Goal: Task Accomplishment & Management: Manage account settings

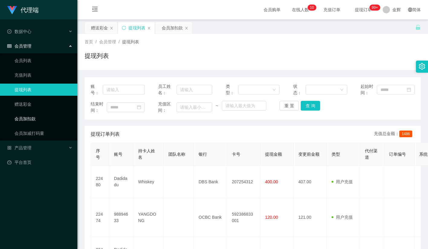
click at [34, 119] on link "会员加扣款" at bounding box center [44, 119] width 58 height 12
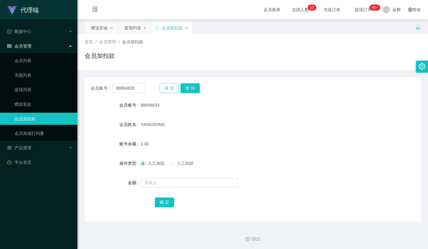
click at [173, 88] on button "重 置" at bounding box center [169, 88] width 19 height 10
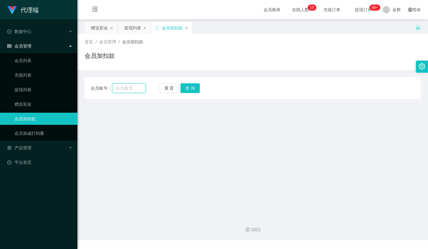
click at [132, 89] on input "text" at bounding box center [129, 88] width 34 height 10
paste input "98894633"
type input "98894633"
click at [185, 88] on button "查 询" at bounding box center [190, 88] width 19 height 10
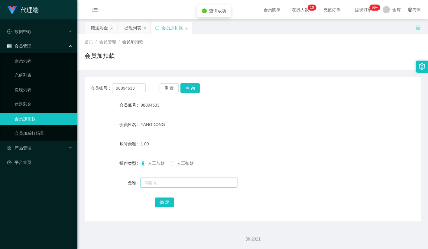
click at [158, 180] on input "text" at bounding box center [189, 183] width 97 height 10
type input "40"
click at [174, 200] on div "确 定" at bounding box center [253, 202] width 196 height 12
click at [167, 202] on button "确 定" at bounding box center [164, 202] width 19 height 10
click at [293, 116] on form "会员账号 98894633 会员姓名 YANGDONG 账号余额 41.00 操作类型 人工加款 人工扣款 金额 确 定" at bounding box center [253, 153] width 336 height 109
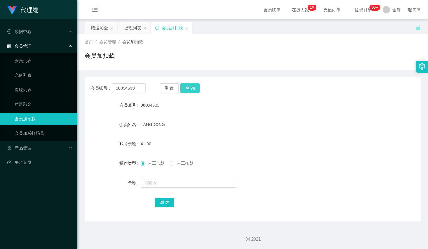
click at [192, 86] on button "查 询" at bounding box center [190, 88] width 19 height 10
click at [292, 89] on div "会员账号： 98894633 重 置 查 询" at bounding box center [253, 88] width 336 height 10
click at [190, 87] on button "查 询" at bounding box center [190, 88] width 19 height 10
click at [191, 87] on button "查 询" at bounding box center [190, 88] width 19 height 10
click at [345, 52] on div "会员加扣款" at bounding box center [253, 58] width 336 height 14
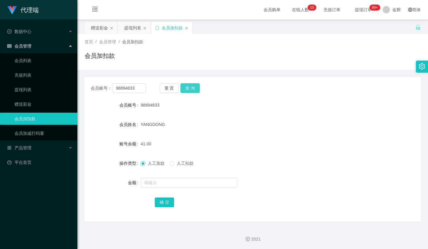
click at [195, 89] on button "查 询" at bounding box center [190, 88] width 19 height 10
click at [280, 91] on div "会员账号： 98894633 重 置 查 询" at bounding box center [253, 88] width 336 height 10
drag, startPoint x: 287, startPoint y: 44, endPoint x: 305, endPoint y: 0, distance: 46.8
click at [287, 43] on div "首页 / 会员管理 / 会员加扣款 /" at bounding box center [253, 42] width 336 height 6
click at [199, 87] on button "查 询" at bounding box center [190, 88] width 19 height 10
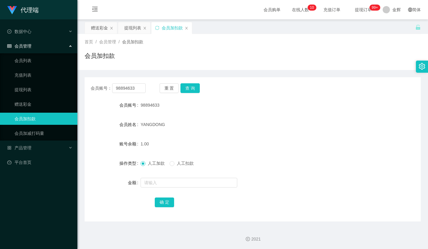
click at [251, 102] on div "98894633" at bounding box center [239, 105] width 196 height 12
click at [187, 87] on button "查 询" at bounding box center [190, 88] width 19 height 10
click at [136, 89] on input "98894633" at bounding box center [129, 88] width 34 height 10
click at [194, 86] on button "查 询" at bounding box center [190, 88] width 19 height 10
click at [169, 182] on input "text" at bounding box center [189, 183] width 97 height 10
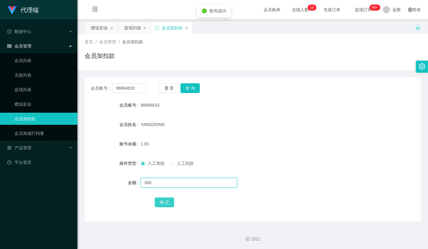
type input "300"
click at [165, 199] on button "确 定" at bounding box center [164, 202] width 19 height 10
click at [338, 63] on div "会员加扣款" at bounding box center [253, 58] width 336 height 14
click at [361, 8] on span "提现订单 99+" at bounding box center [363, 10] width 23 height 4
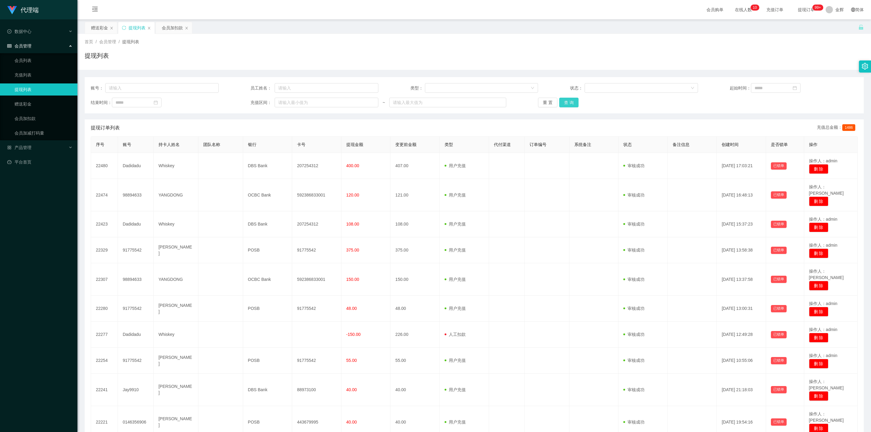
click at [428, 101] on button "查 询" at bounding box center [568, 103] width 19 height 10
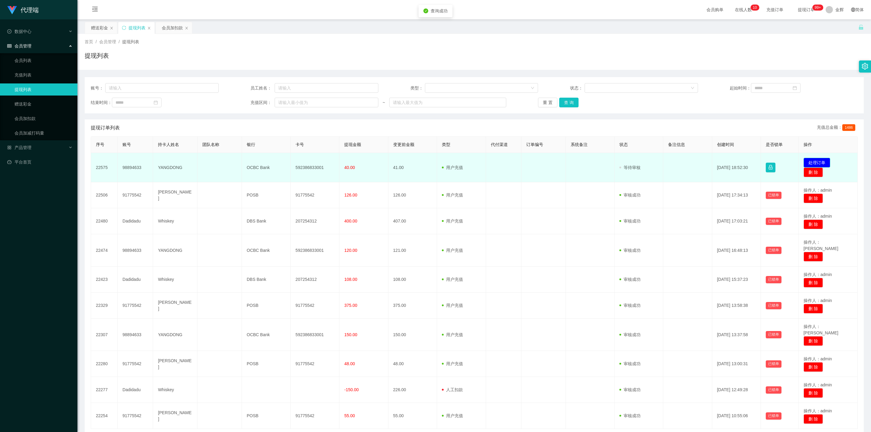
click at [428, 162] on button "处理订单" at bounding box center [817, 163] width 27 height 10
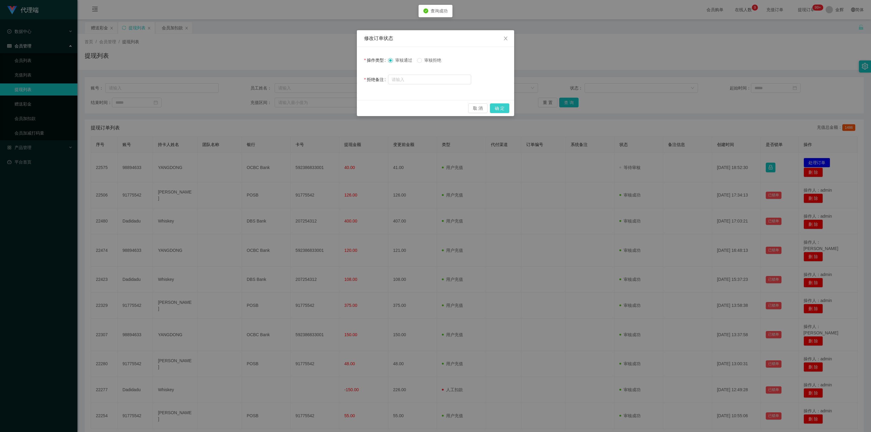
click at [428, 109] on button "确 定" at bounding box center [499, 108] width 19 height 10
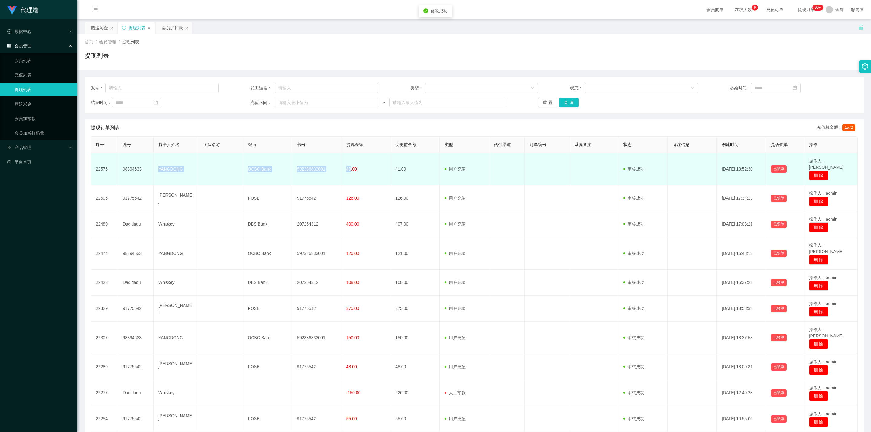
drag, startPoint x: 157, startPoint y: 165, endPoint x: 350, endPoint y: 165, distance: 192.4
click at [350, 165] on tr "22575 98894633 YANGDONG OCBC Bank 592386833001 40.00 41.00 用户充值 人工扣款 审核驳回 审核成功 …" at bounding box center [474, 169] width 767 height 32
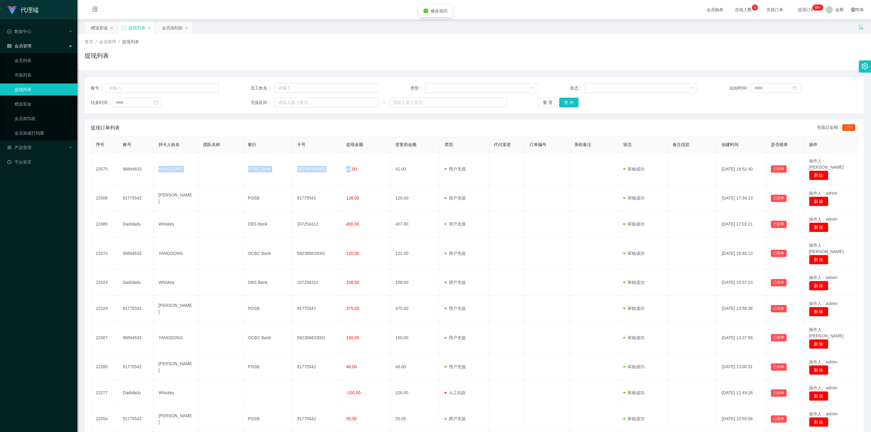
copy tr "YANGDONG OCBC Bank 592386833001 40"
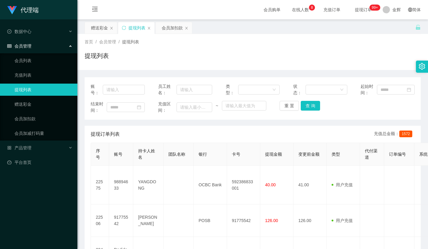
drag, startPoint x: 302, startPoint y: 34, endPoint x: 325, endPoint y: 18, distance: 27.2
click at [302, 34] on div "首页 / 会员管理 / 提现列表 / 提现列表" at bounding box center [252, 52] width 351 height 36
click at [41, 120] on link "会员加扣款" at bounding box center [44, 119] width 58 height 12
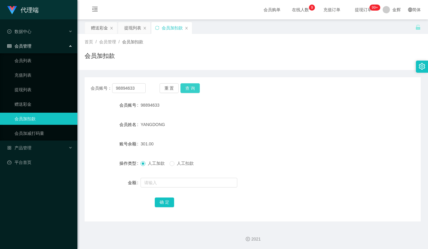
click at [195, 90] on button "查 询" at bounding box center [190, 88] width 19 height 10
click at [344, 95] on div "会员账号： 98894633 重 置 查 询 会员账号 98894633 会员姓名 YANGDONG 账号余额 0.00 操作类型 人工加款 人工扣款 金额 …" at bounding box center [253, 149] width 336 height 144
click at [370, 9] on sup "99+" at bounding box center [375, 8] width 11 height 6
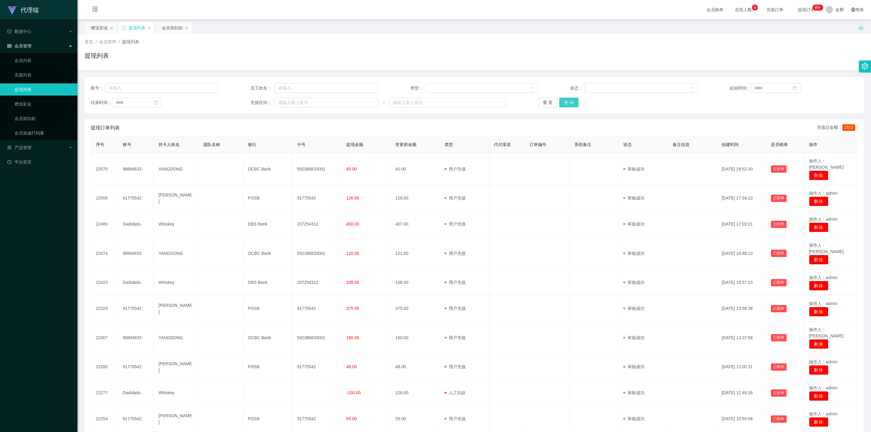
click at [428, 103] on button "查 询" at bounding box center [568, 103] width 19 height 10
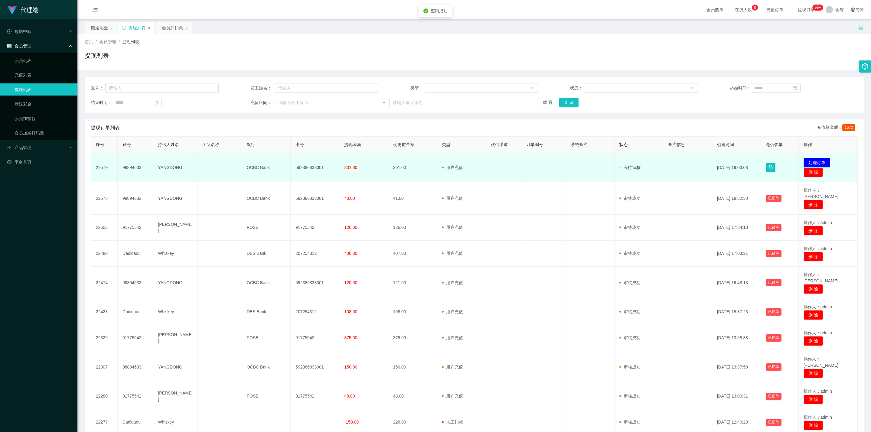
click at [428, 163] on button "处理订单" at bounding box center [817, 163] width 27 height 10
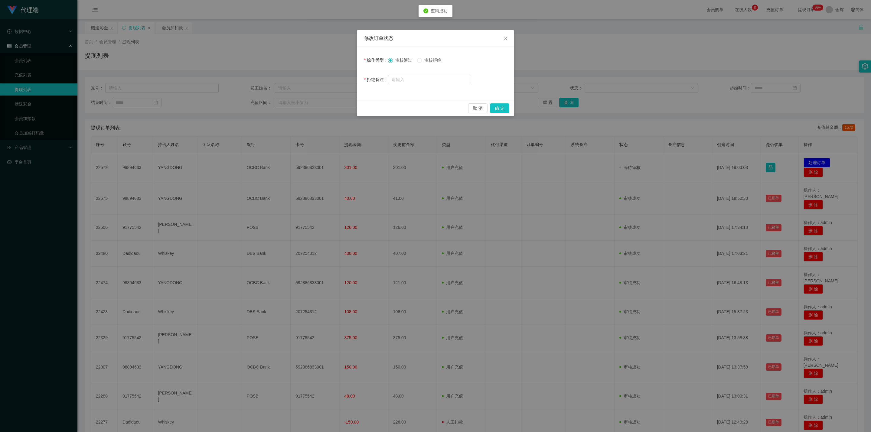
click at [428, 58] on span "审核拒绝" at bounding box center [433, 60] width 22 height 5
click at [428, 72] on form "操作类型 审核通过 审核拒绝 拒绝备注" at bounding box center [435, 69] width 143 height 31
click at [427, 77] on input "text" at bounding box center [429, 80] width 83 height 10
type input "是"
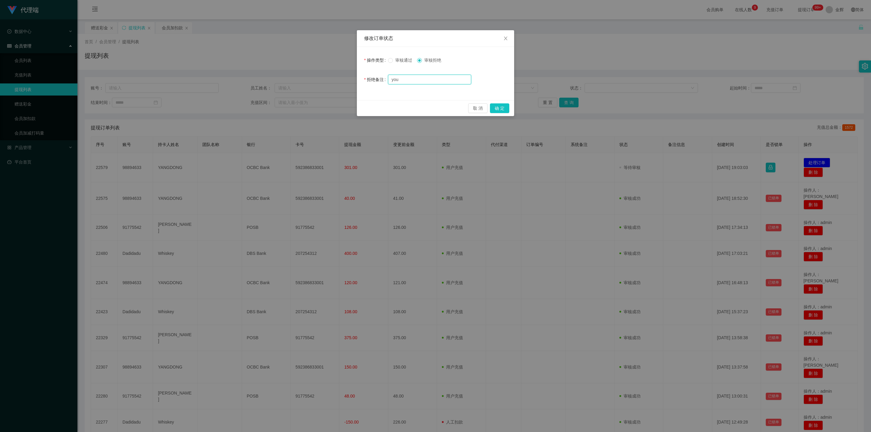
type input "有"
type input "您目前正在进行"
type input "洗"
type input "系统审核发现您目前正在进行爱心公益单，联系相关人员完成订单后再操作提现。谢谢您的配合与理解！"
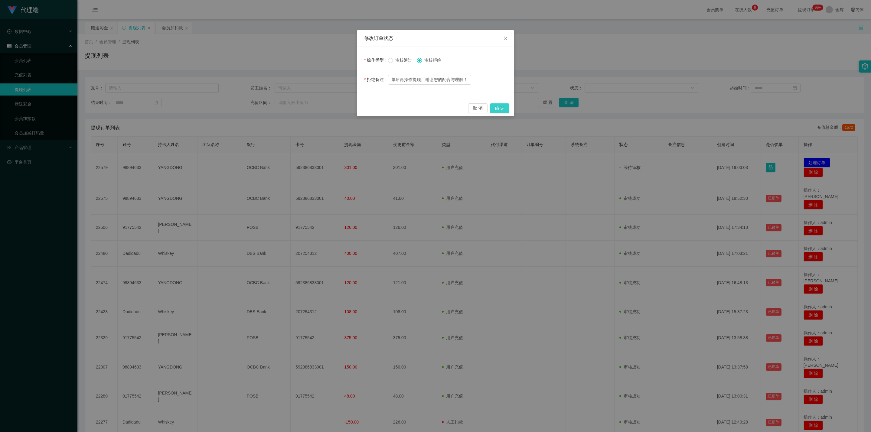
click at [428, 106] on button "确 定" at bounding box center [499, 108] width 19 height 10
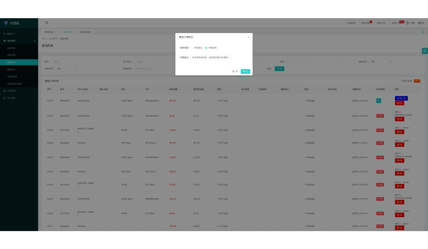
scroll to position [0, 0]
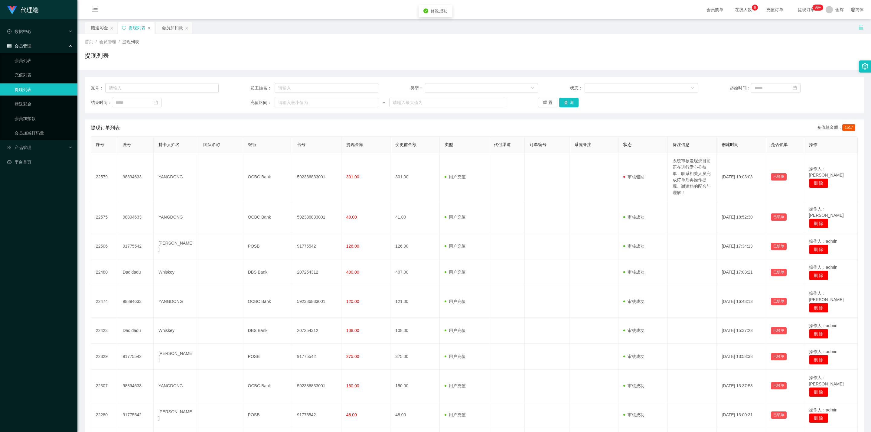
click at [428, 120] on div "提现订单列表 充值总金额： 1517" at bounding box center [474, 127] width 767 height 17
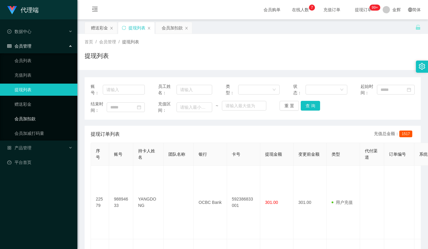
click at [28, 119] on link "会员加扣款" at bounding box center [44, 119] width 58 height 12
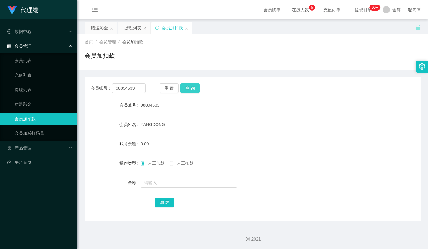
click at [188, 89] on button "查 询" at bounding box center [190, 88] width 19 height 10
click at [357, 9] on span "提现订单 99+" at bounding box center [363, 10] width 23 height 4
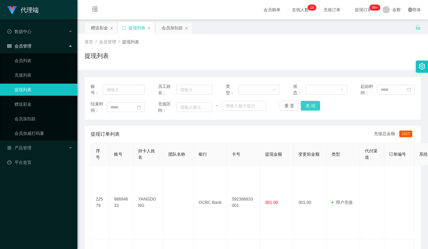
click at [310, 106] on button "查 询" at bounding box center [310, 106] width 19 height 10
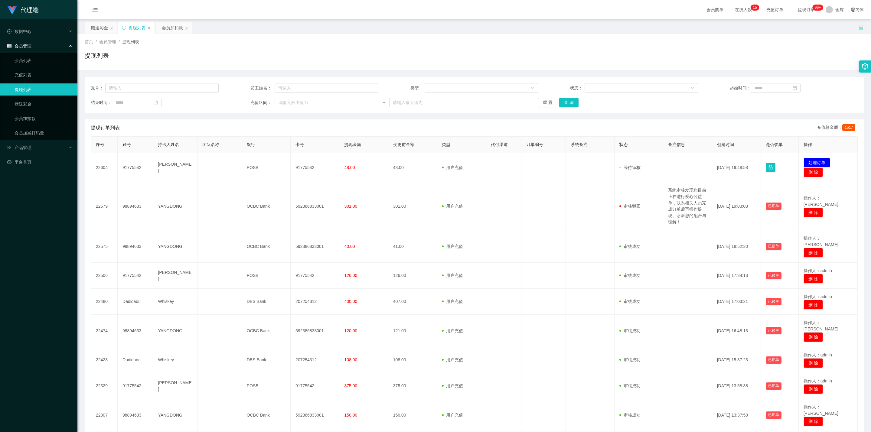
click at [428, 46] on div "首页 / 会员管理 / 提现列表 / 提现列表" at bounding box center [474, 52] width 779 height 26
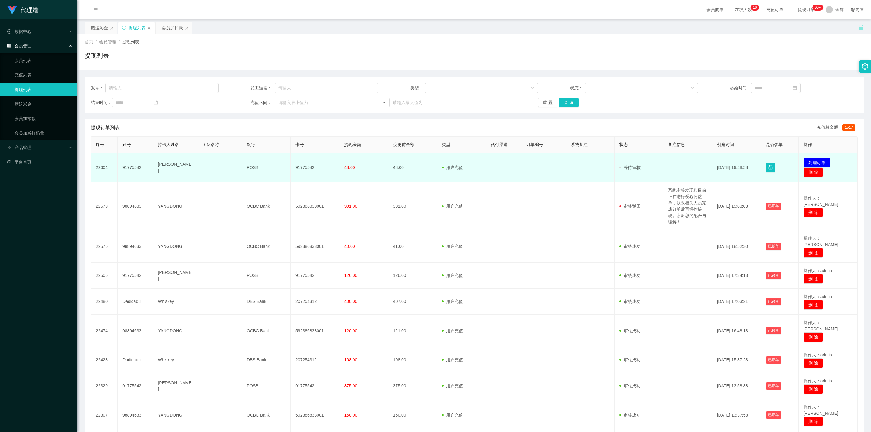
click at [137, 170] on td "91775542" at bounding box center [135, 167] width 35 height 29
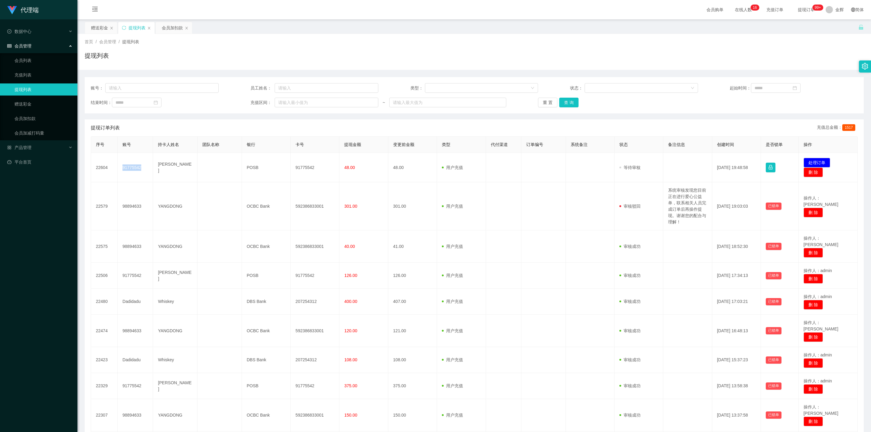
copy td "91775542"
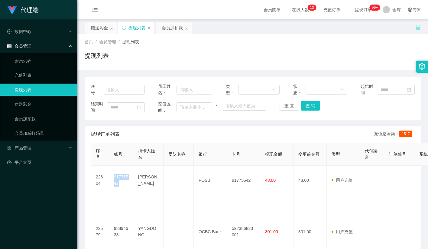
click at [289, 48] on div "首页 / 会员管理 / 提现列表 / 提现列表" at bounding box center [253, 52] width 336 height 26
click at [34, 119] on link "会员加扣款" at bounding box center [44, 119] width 58 height 12
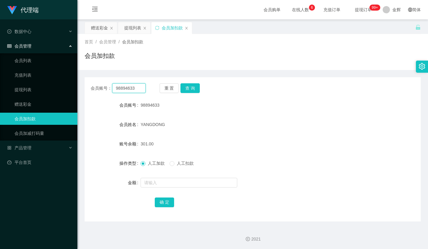
click at [138, 89] on input "98894633" at bounding box center [129, 88] width 34 height 10
click at [185, 86] on button "查 询" at bounding box center [190, 88] width 19 height 10
click at [158, 178] on input "text" at bounding box center [189, 183] width 97 height 10
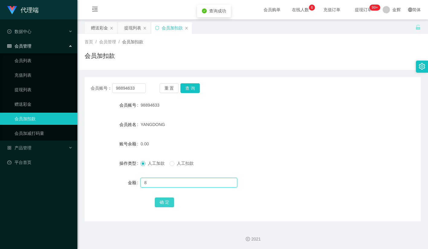
type input "8"
click at [162, 201] on button "确 定" at bounding box center [164, 202] width 19 height 10
click at [278, 123] on div "YANGDONG" at bounding box center [239, 124] width 196 height 12
click at [363, 5] on span "提现订单 99+" at bounding box center [363, 9] width 31 height 19
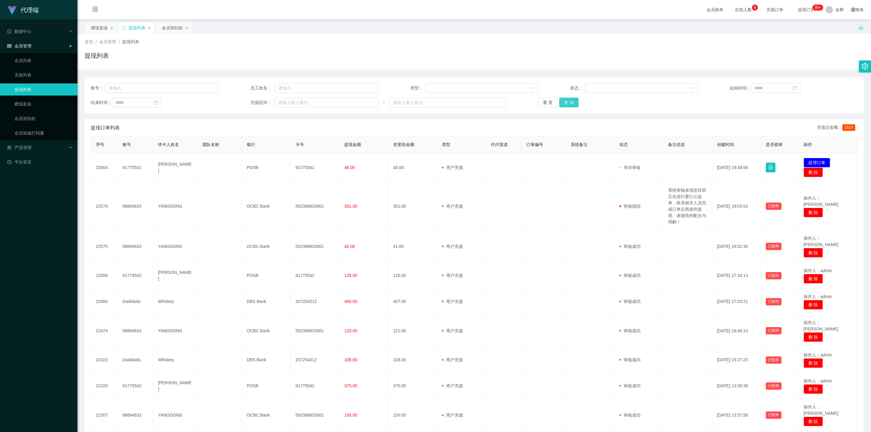
click at [428, 104] on button "查 询" at bounding box center [568, 103] width 19 height 10
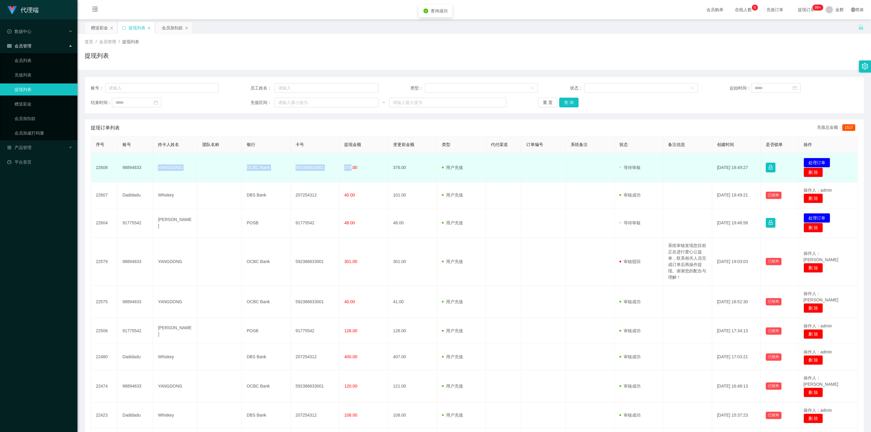
drag, startPoint x: 156, startPoint y: 168, endPoint x: 350, endPoint y: 169, distance: 193.9
click at [350, 169] on tr "22608 98894633 YANGDONG OCBC Bank 592386833001 376.00 376.00 用户充值 人工扣款 审核驳回 审核成…" at bounding box center [474, 167] width 767 height 29
copy tr "YANGDONG OCBC Bank 592386833001 376"
drag, startPoint x: 815, startPoint y: 163, endPoint x: 805, endPoint y: 164, distance: 10.0
click at [428, 163] on button "处理订单" at bounding box center [817, 163] width 27 height 10
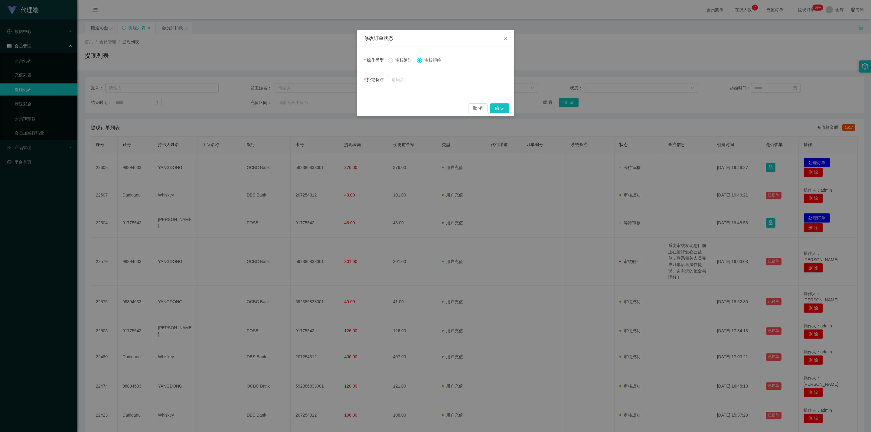
click at [404, 60] on span "审核通过" at bounding box center [404, 60] width 22 height 5
click at [428, 109] on button "确 定" at bounding box center [499, 108] width 19 height 10
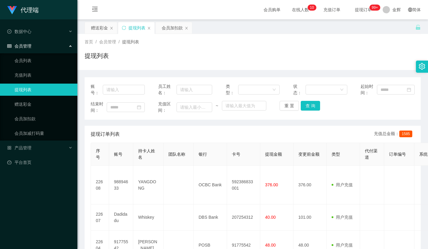
click at [283, 36] on div "首页 / 会员管理 / 提现列表 / 提现列表" at bounding box center [252, 52] width 351 height 36
click at [33, 117] on link "会员加扣款" at bounding box center [44, 119] width 58 height 12
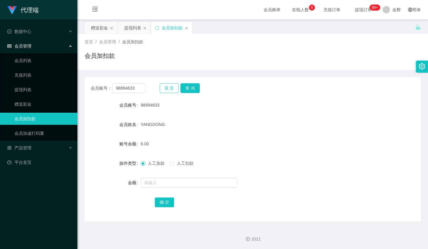
click at [172, 86] on button "重 置" at bounding box center [169, 88] width 19 height 10
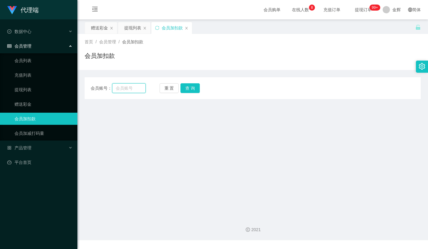
click at [135, 87] on input "text" at bounding box center [129, 88] width 34 height 10
paste input "98894633"
type input "98894633"
click at [191, 86] on button "查 询" at bounding box center [190, 88] width 19 height 10
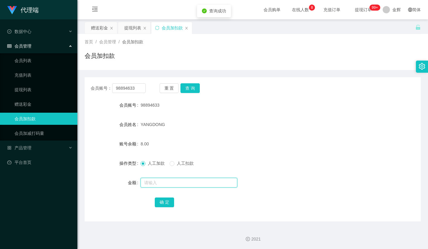
click at [165, 182] on input "text" at bounding box center [189, 183] width 97 height 10
type input "24"
click at [160, 199] on button "确 定" at bounding box center [164, 202] width 19 height 10
click at [244, 131] on form "会员账号 98894633 会员姓名 YANGDONG 账号余额 8.00 操作类型 人工加款 人工扣款 金额 确 定" at bounding box center [253, 153] width 336 height 109
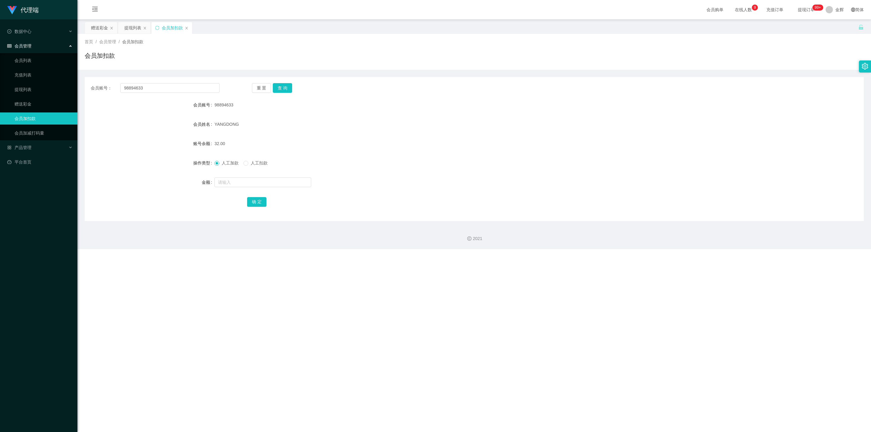
click at [428, 12] on span "提现订单 99+" at bounding box center [806, 10] width 23 height 4
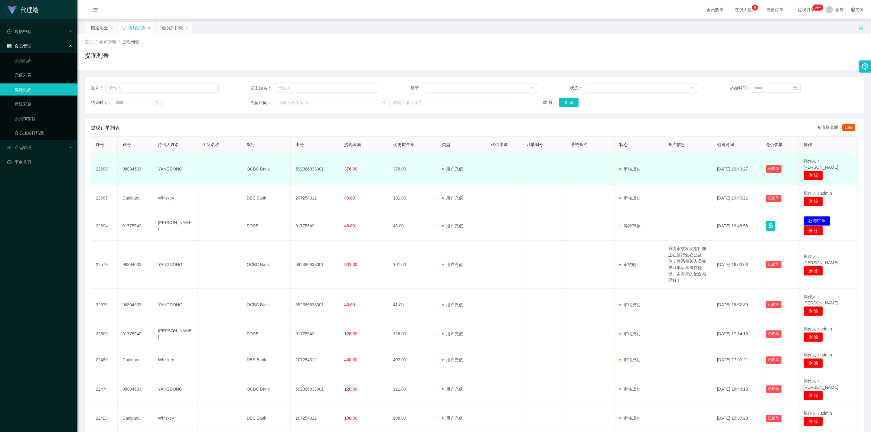
click at [137, 166] on td "98894633" at bounding box center [135, 169] width 35 height 32
click at [136, 166] on td "98894633" at bounding box center [135, 169] width 35 height 32
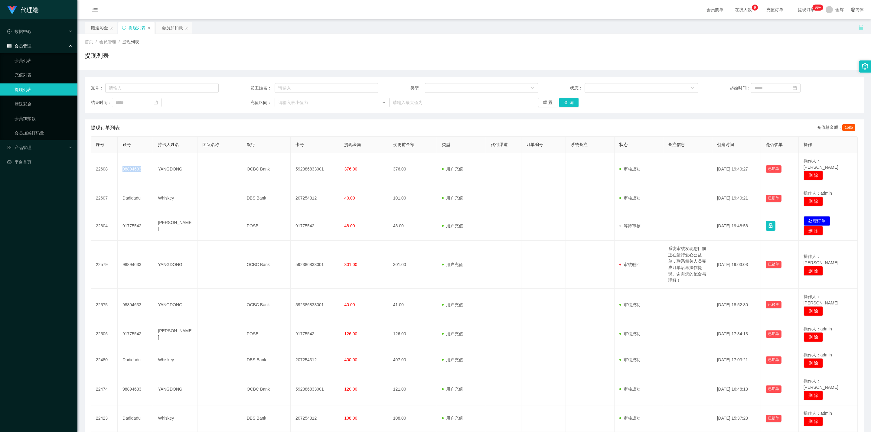
copy td "98894633"
click at [41, 116] on link "会员加扣款" at bounding box center [44, 119] width 58 height 12
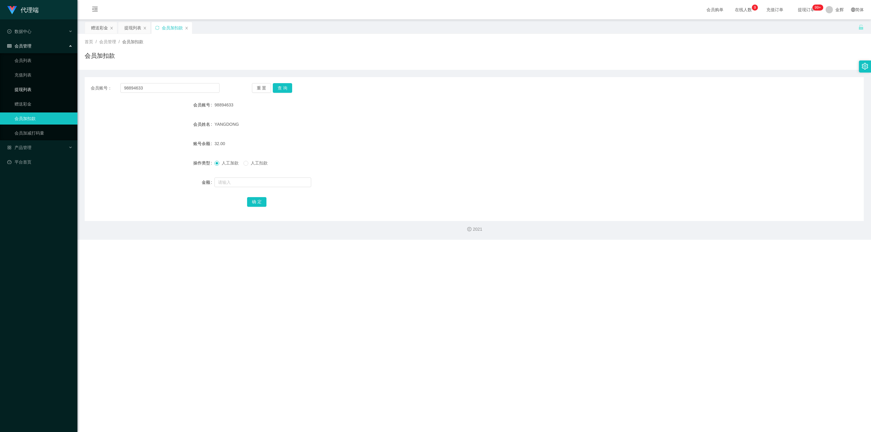
click at [34, 93] on link "提现列表" at bounding box center [44, 89] width 58 height 12
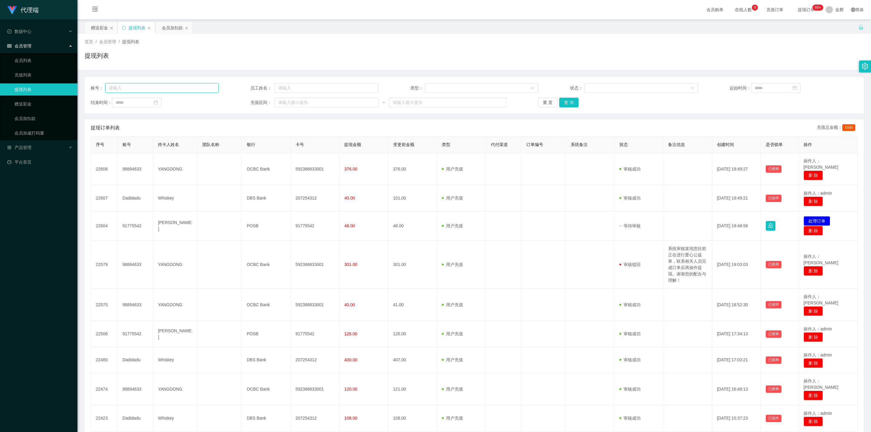
click at [195, 89] on input "text" at bounding box center [161, 88] width 113 height 10
paste input "98894633"
type input "98894633"
click at [428, 102] on button "查 询" at bounding box center [568, 103] width 19 height 10
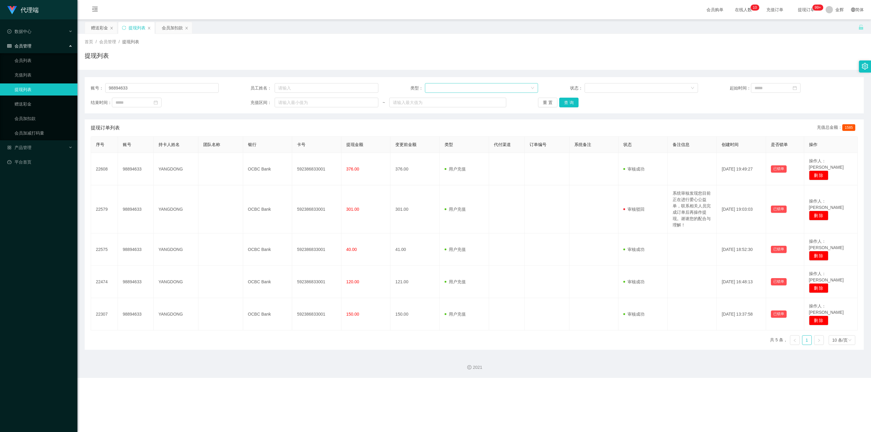
click at [428, 89] on div at bounding box center [480, 87] width 102 height 9
click at [340, 94] on div "账号： 98894633 员工姓名： 类型： 状态： 起始时间： 结束时间： 充值区间： ~ 重 置 查 询" at bounding box center [474, 95] width 779 height 36
click at [324, 87] on input "text" at bounding box center [327, 88] width 104 height 10
type input "686"
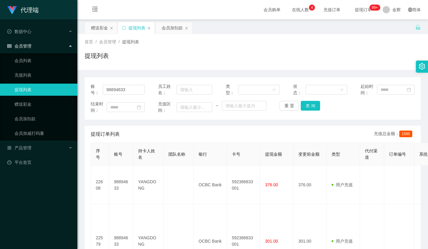
click at [265, 64] on div "提现列表" at bounding box center [253, 58] width 336 height 14
click at [119, 88] on input "98894633" at bounding box center [124, 90] width 42 height 10
click at [40, 115] on link "会员加扣款" at bounding box center [44, 119] width 58 height 12
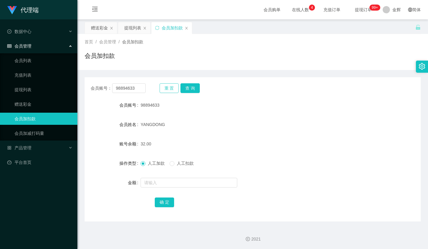
click at [168, 86] on button "重 置" at bounding box center [169, 88] width 19 height 10
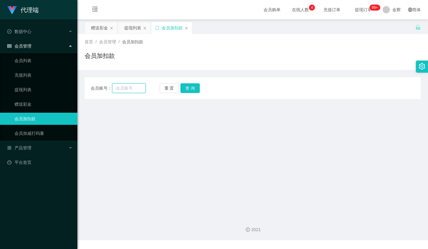
click at [137, 87] on input "text" at bounding box center [129, 88] width 34 height 10
paste input "98894633"
type input "98894633"
click at [188, 88] on button "查 询" at bounding box center [190, 88] width 19 height 10
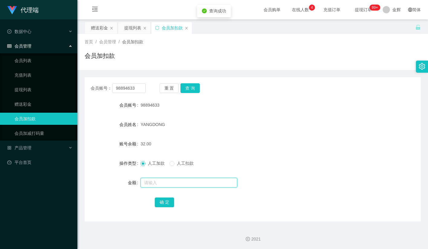
click at [165, 183] on input "text" at bounding box center [189, 183] width 97 height 10
type input "38"
click at [168, 200] on button "确 定" at bounding box center [164, 202] width 19 height 10
click at [253, 135] on form "会员账号 98894633 会员姓名 YANGDONG 账号余额 32.00 操作类型 人工加款 人工扣款 金额 确 定" at bounding box center [253, 153] width 336 height 109
click at [179, 142] on div "70.00" at bounding box center [239, 144] width 196 height 12
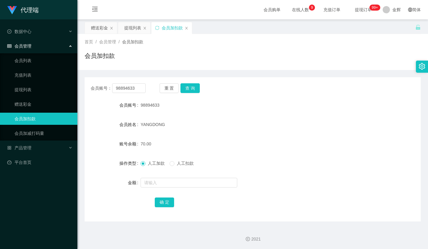
drag, startPoint x: 297, startPoint y: 87, endPoint x: 313, endPoint y: 65, distance: 27.0
click at [298, 87] on div "会员账号： 98894633 重 置 查 询" at bounding box center [253, 88] width 336 height 10
click at [45, 60] on link "会员列表" at bounding box center [44, 60] width 58 height 12
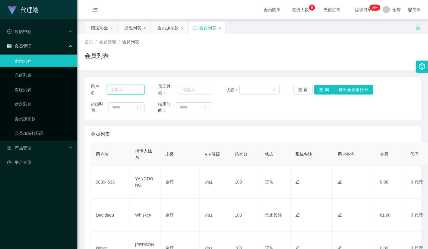
click at [141, 89] on input "text" at bounding box center [126, 90] width 38 height 10
paste input "Nicole25"
type input "Nicole25"
click at [325, 90] on button "查 询" at bounding box center [324, 90] width 19 height 10
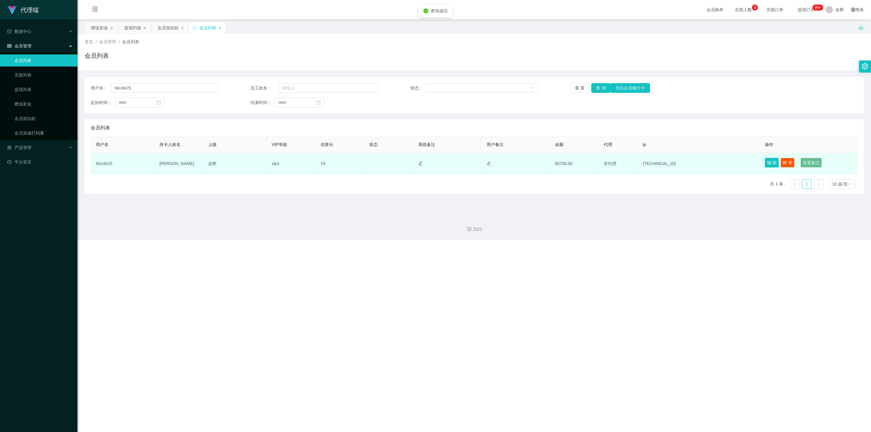
click at [428, 161] on button "编 辑" at bounding box center [772, 163] width 14 height 10
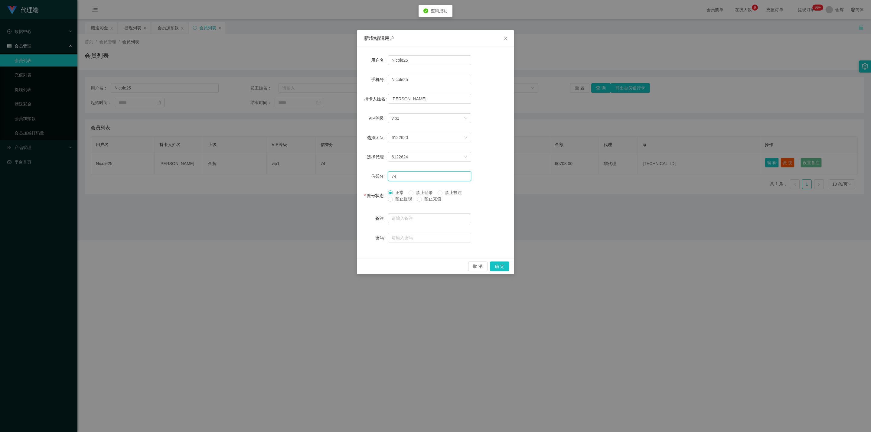
click at [411, 175] on input "74" at bounding box center [429, 177] width 83 height 10
type input "75"
drag, startPoint x: 499, startPoint y: 266, endPoint x: 627, endPoint y: 44, distance: 256.8
click at [428, 248] on button "确 定" at bounding box center [499, 267] width 19 height 10
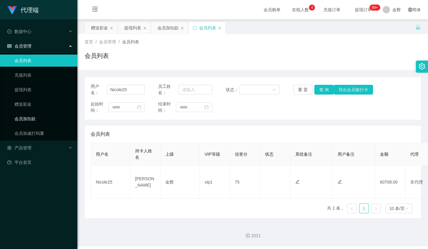
click at [35, 113] on link "会员加扣款" at bounding box center [44, 119] width 58 height 12
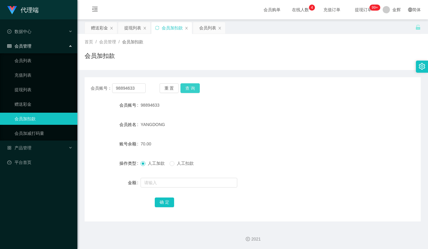
click at [196, 87] on button "查 询" at bounding box center [190, 88] width 19 height 10
click at [251, 81] on div "会员账号： 98894633 重 置 查 询 会员账号 98894633 会员姓名 YANGDONG 账号余额 0.00 操作类型 人工加款 人工扣款 金额 …" at bounding box center [253, 149] width 336 height 144
click at [365, 11] on span "提现订单 99+" at bounding box center [363, 10] width 23 height 4
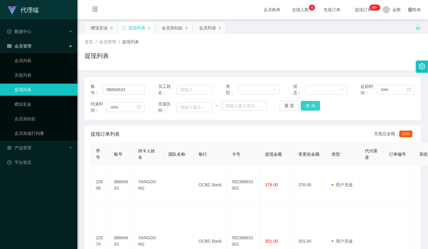
click at [311, 104] on button "查 询" at bounding box center [310, 106] width 19 height 10
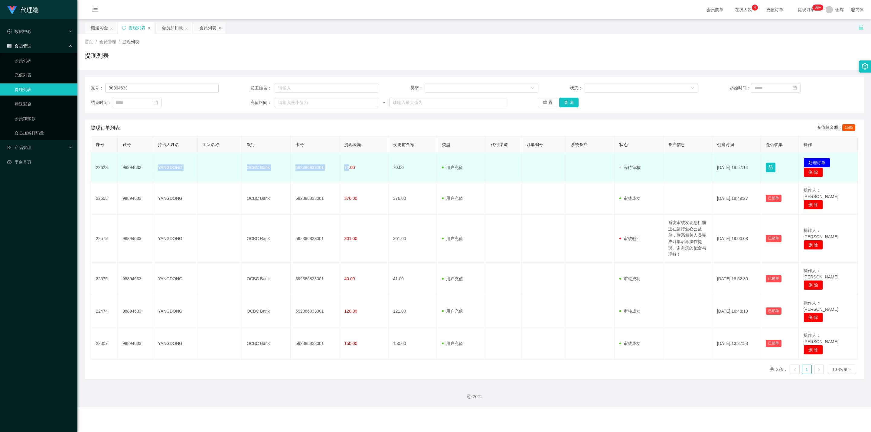
drag, startPoint x: 158, startPoint y: 167, endPoint x: 384, endPoint y: 165, distance: 225.6
click at [348, 168] on tr "22623 98894633 YANGDONG OCBC Bank 592386833001 70.00 70.00 用户充值 人工扣款 审核驳回 审核成功 …" at bounding box center [474, 167] width 767 height 29
copy tr "YANGDONG OCBC Bank 592386833001 70"
click at [428, 161] on button "处理订单" at bounding box center [817, 163] width 27 height 10
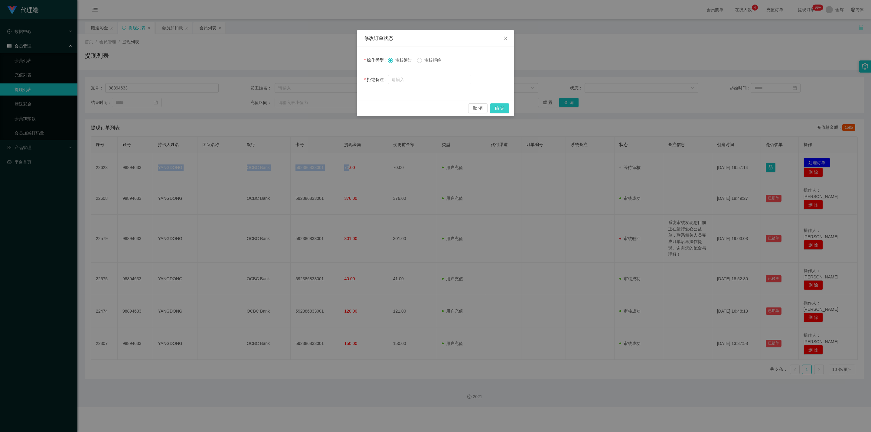
click at [428, 107] on button "确 定" at bounding box center [499, 108] width 19 height 10
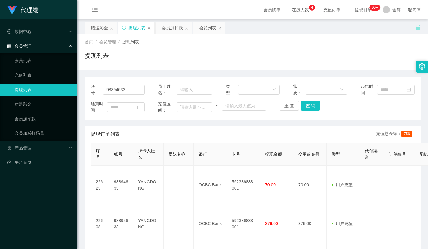
click at [249, 49] on div "首页 / 会员管理 / 提现列表 / 提现列表" at bounding box center [253, 52] width 336 height 26
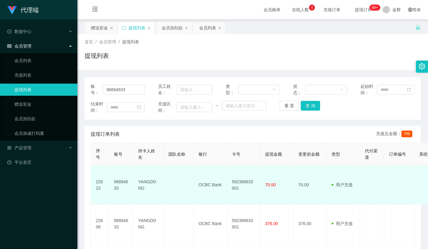
click at [266, 184] on td "70.00" at bounding box center [276, 184] width 33 height 39
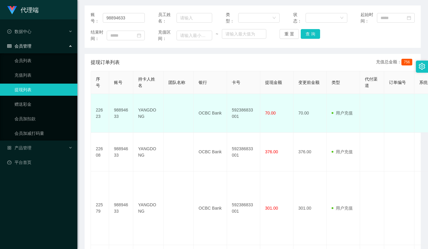
scroll to position [91, 0]
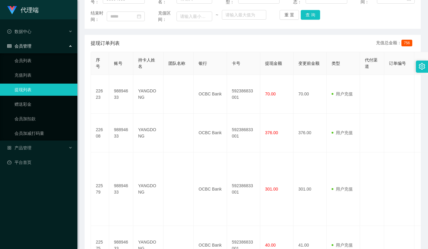
click at [241, 43] on div "提现订单列表 充值总金额： 756" at bounding box center [253, 43] width 324 height 17
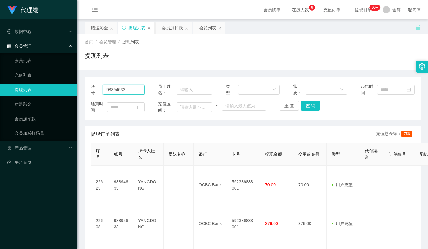
click at [126, 88] on input "98894633" at bounding box center [124, 90] width 42 height 10
paste input "Jay9910"
type input "Jay9910"
click at [309, 105] on button "查 询" at bounding box center [310, 106] width 19 height 10
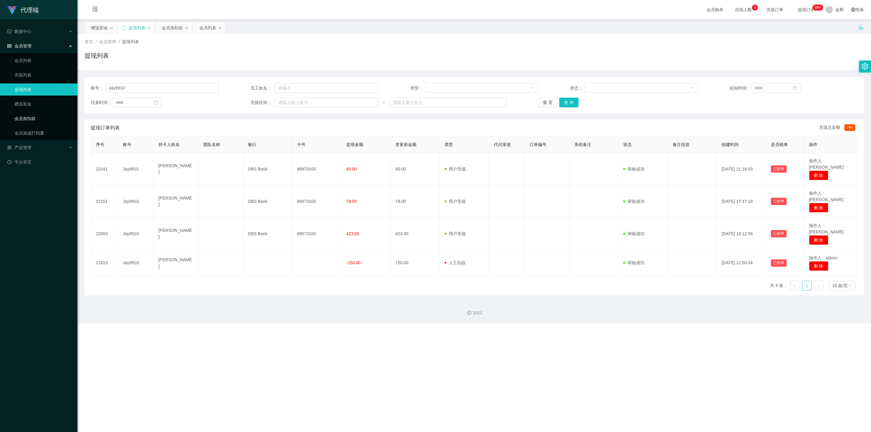
click at [44, 118] on link "会员加扣款" at bounding box center [44, 119] width 58 height 12
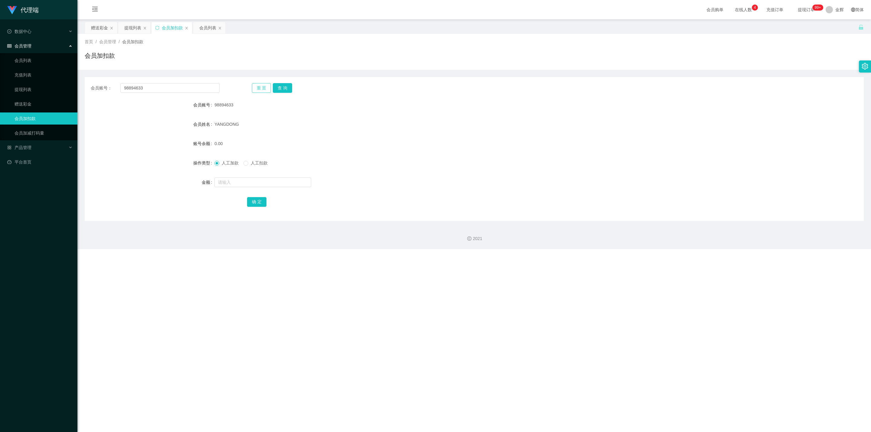
click at [264, 90] on button "重 置" at bounding box center [261, 88] width 19 height 10
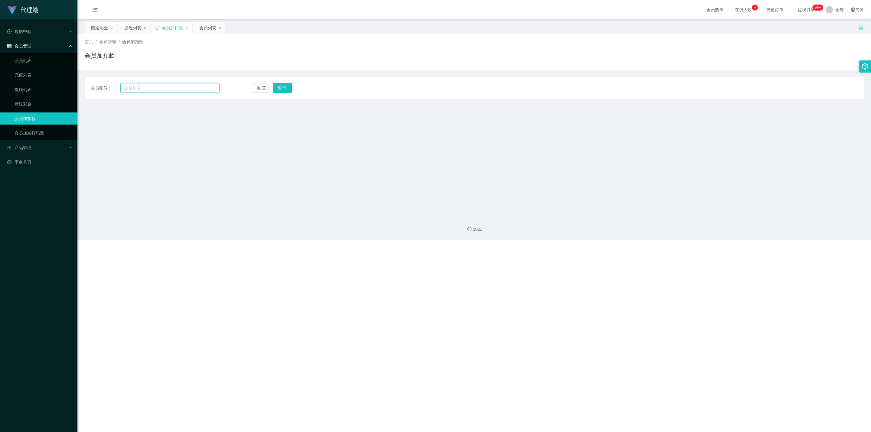
click at [185, 83] on input "text" at bounding box center [169, 88] width 99 height 10
paste input "Jay9910"
type input "Jay9910"
click at [279, 86] on button "查 询" at bounding box center [282, 88] width 19 height 10
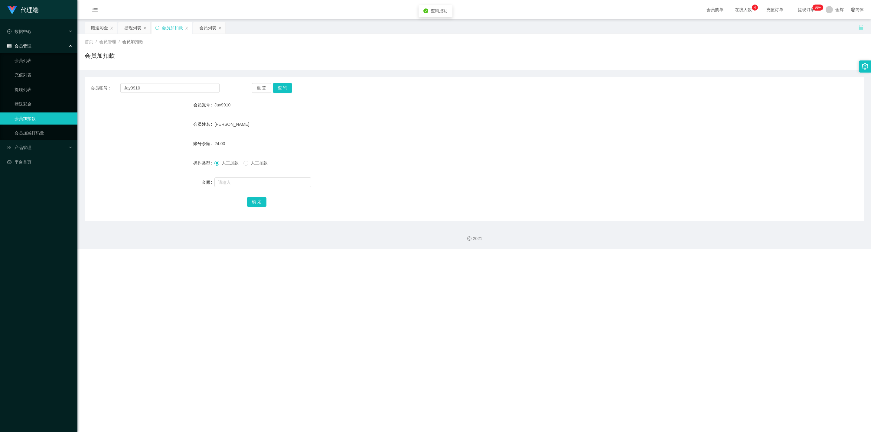
click at [360, 117] on form "会员账号 Jay9910 会员姓名 [PERSON_NAME] 账号余额 24.00 操作类型 人工加款 人工扣款 金额 确 定" at bounding box center [474, 153] width 779 height 109
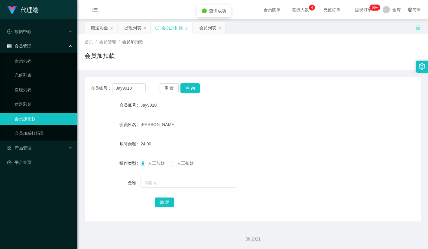
click at [281, 60] on div "会员加扣款" at bounding box center [253, 58] width 336 height 14
